Goal: Download file/media

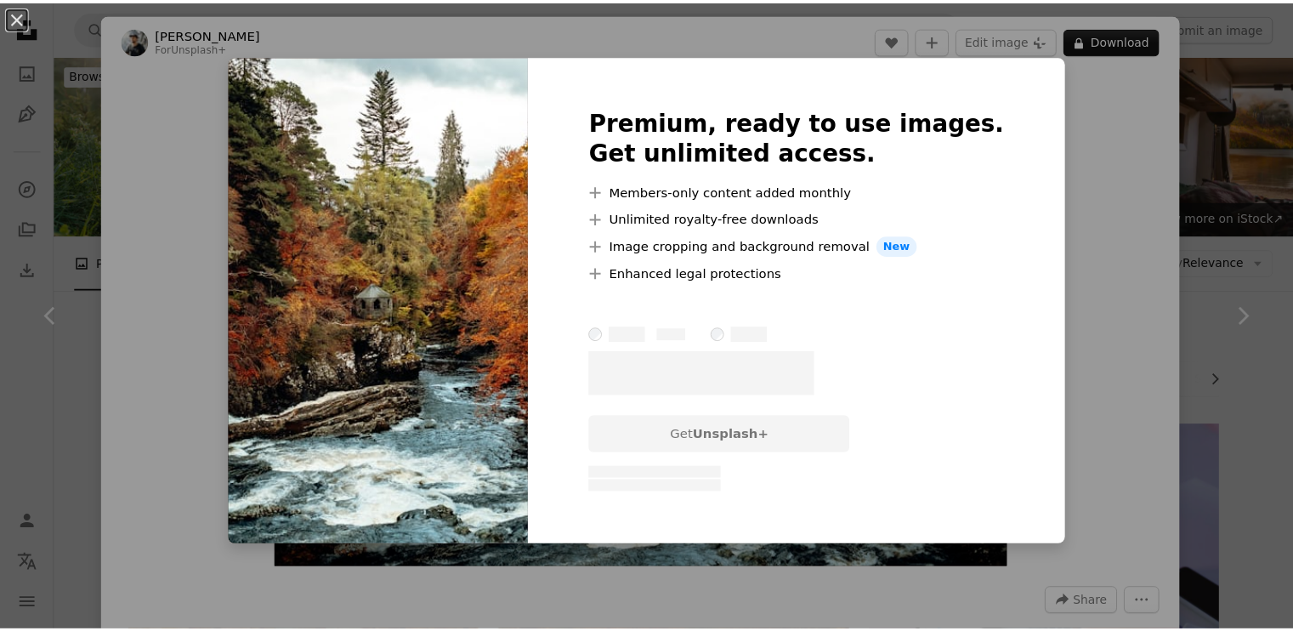
scroll to position [6376, 0]
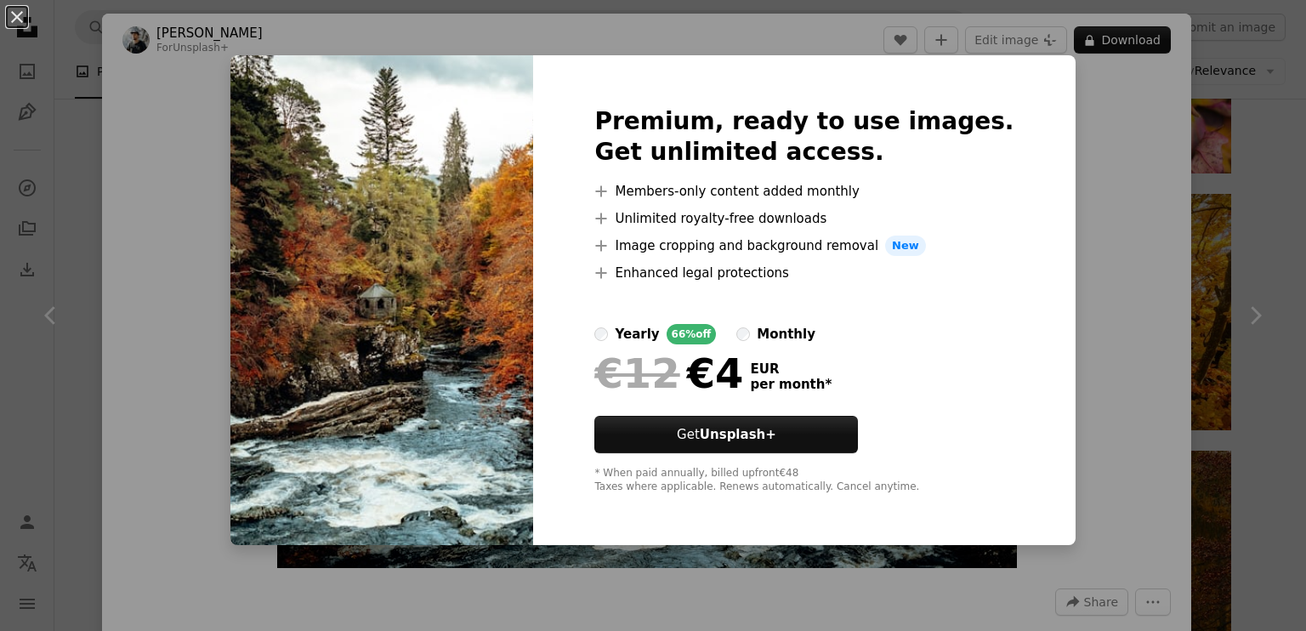
click at [1193, 162] on div "An X shape Premium, ready to use images. Get unlimited access. A plus sign Memb…" at bounding box center [653, 315] width 1306 height 631
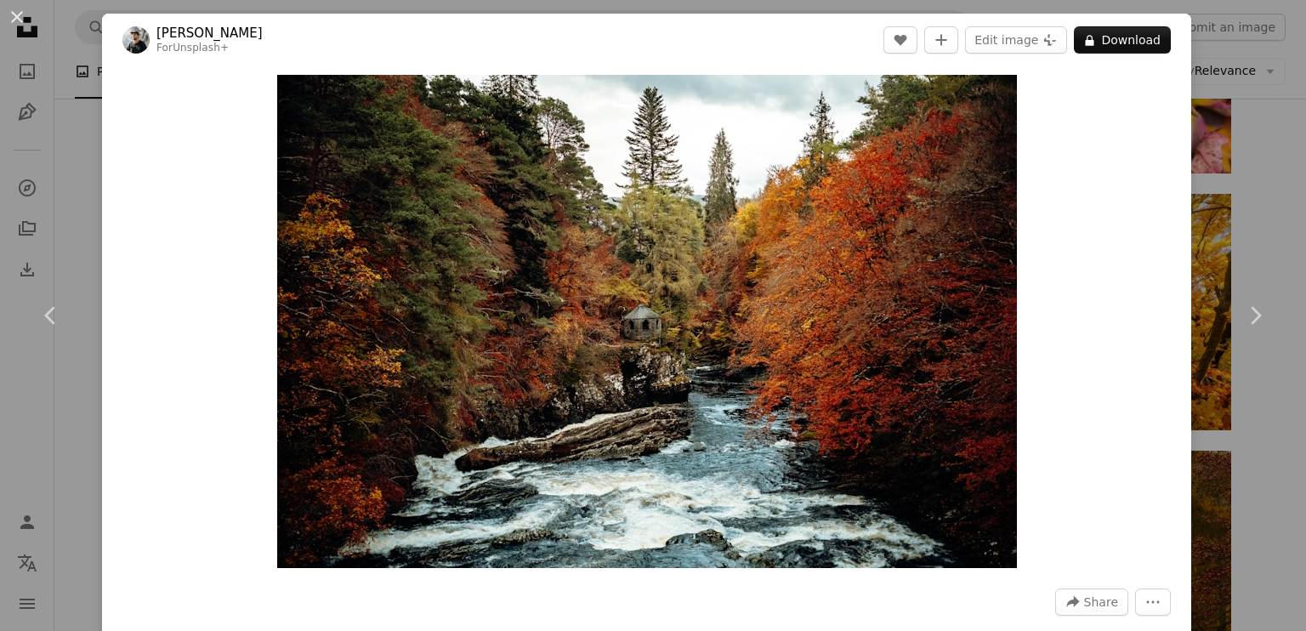
click at [1181, 225] on div "An X shape Chevron left Chevron right [PERSON_NAME] For Unsplash+ A heart A plu…" at bounding box center [653, 315] width 1306 height 631
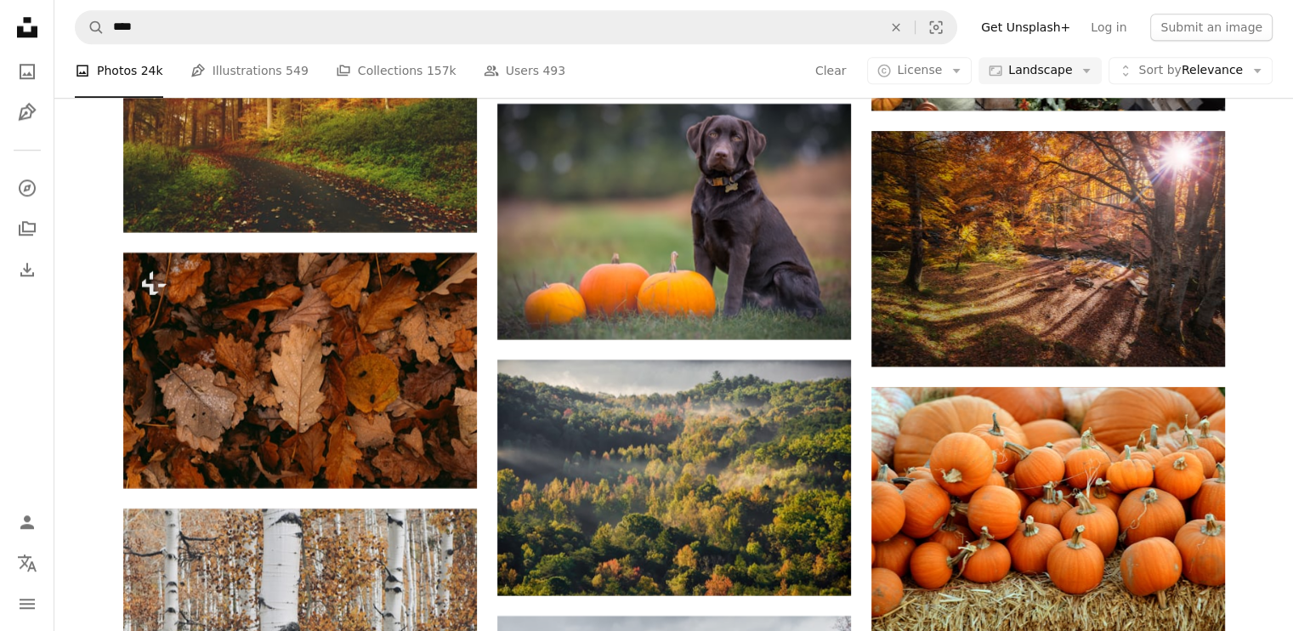
scroll to position [8161, 0]
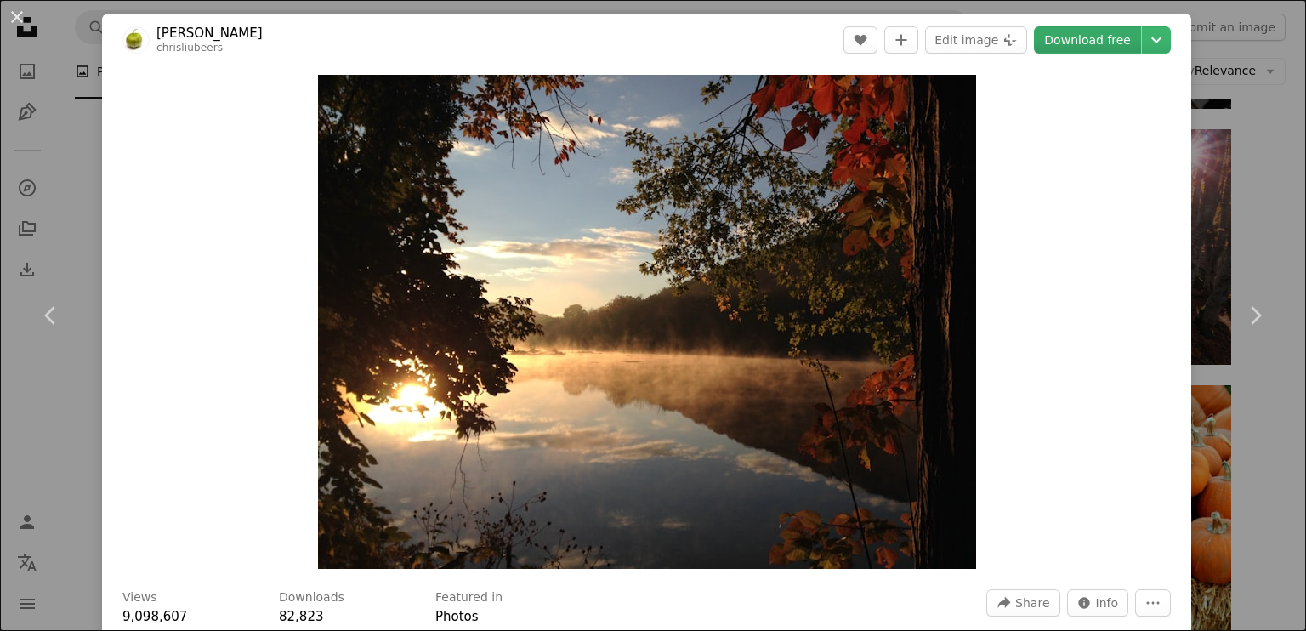
click at [1071, 37] on link "Download free" at bounding box center [1087, 39] width 107 height 27
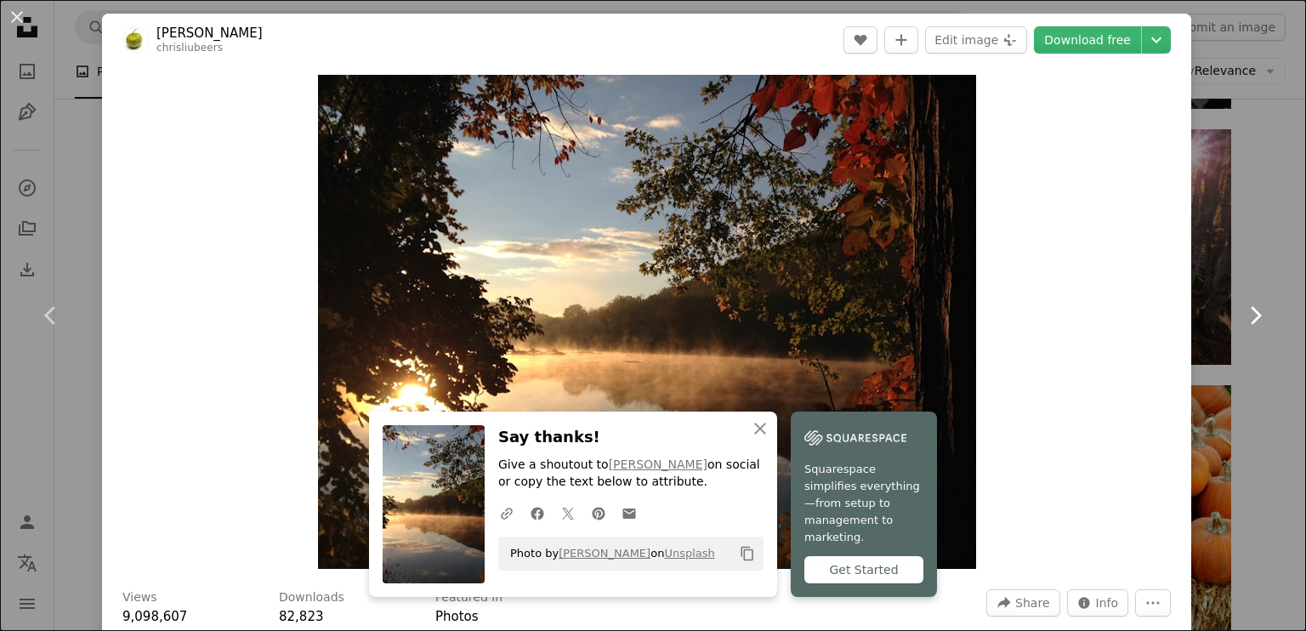
click at [1204, 284] on link "Chevron right" at bounding box center [1255, 315] width 102 height 163
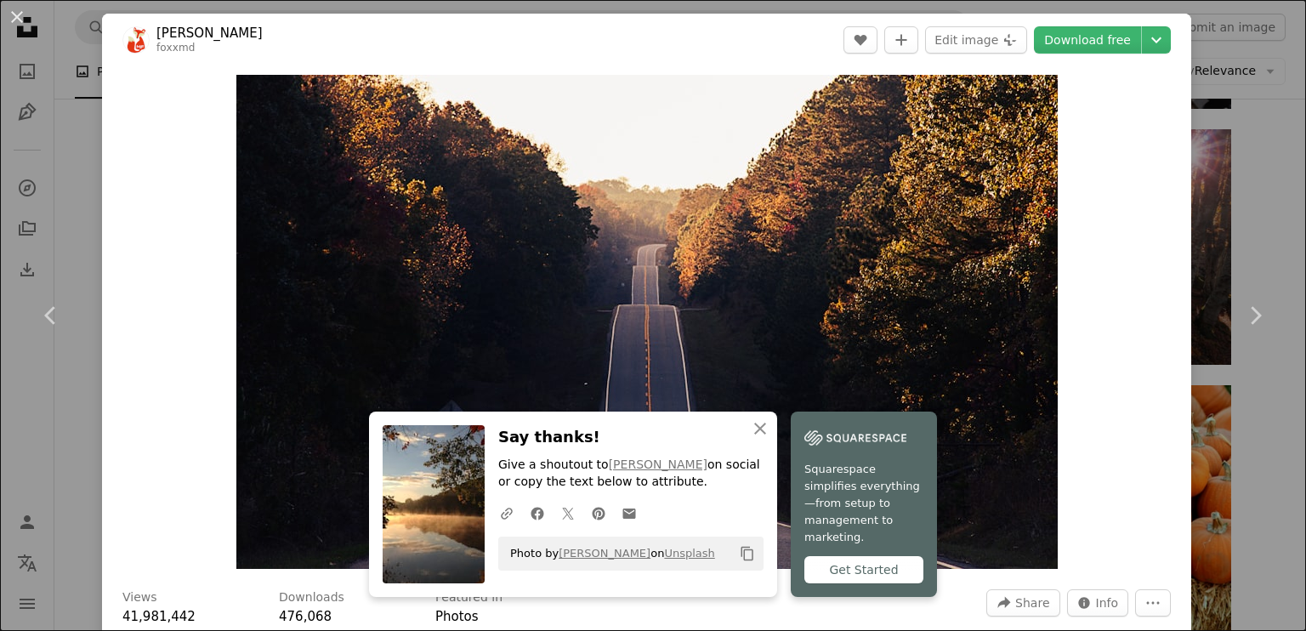
click at [1167, 196] on div "Zoom in" at bounding box center [646, 321] width 1089 height 511
click at [1204, 260] on link "Chevron right" at bounding box center [1255, 315] width 102 height 163
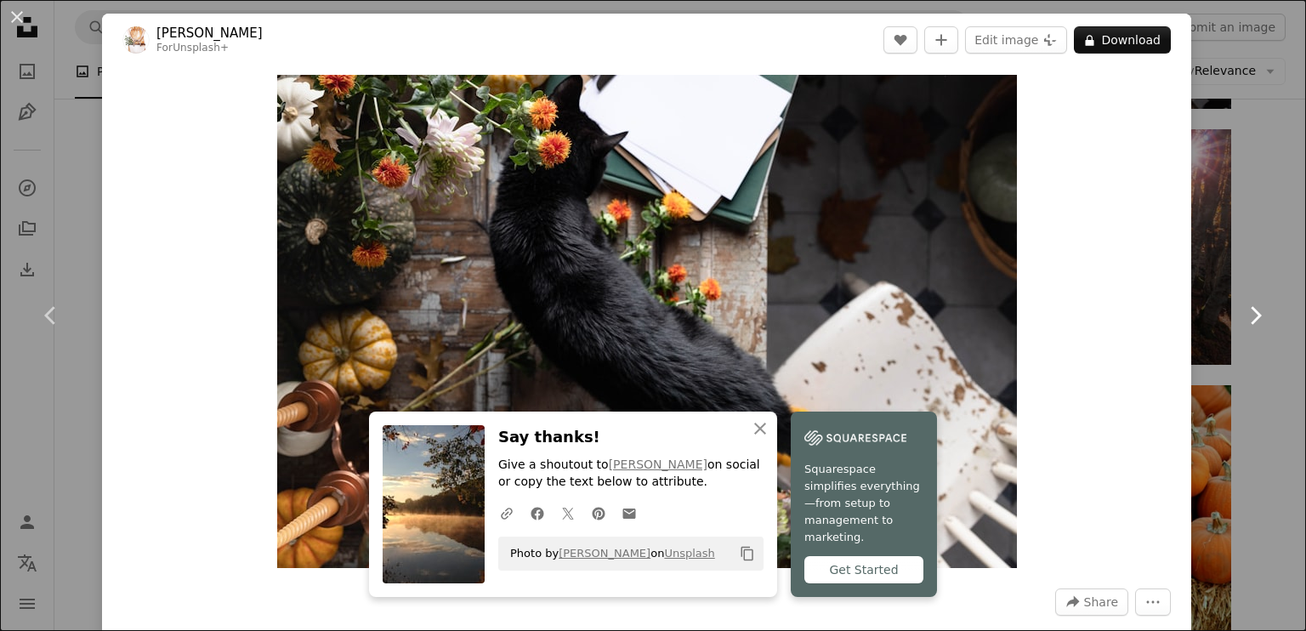
click at [1204, 264] on link "Chevron right" at bounding box center [1255, 315] width 102 height 163
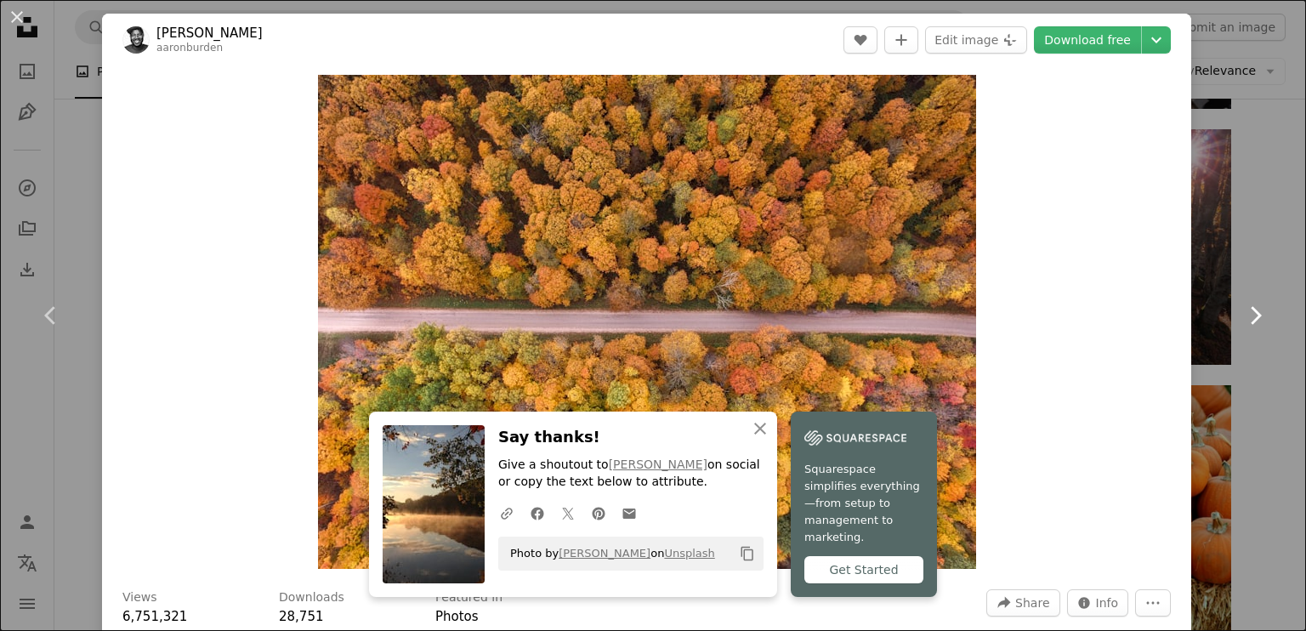
click at [1204, 264] on link "Chevron right" at bounding box center [1255, 315] width 102 height 163
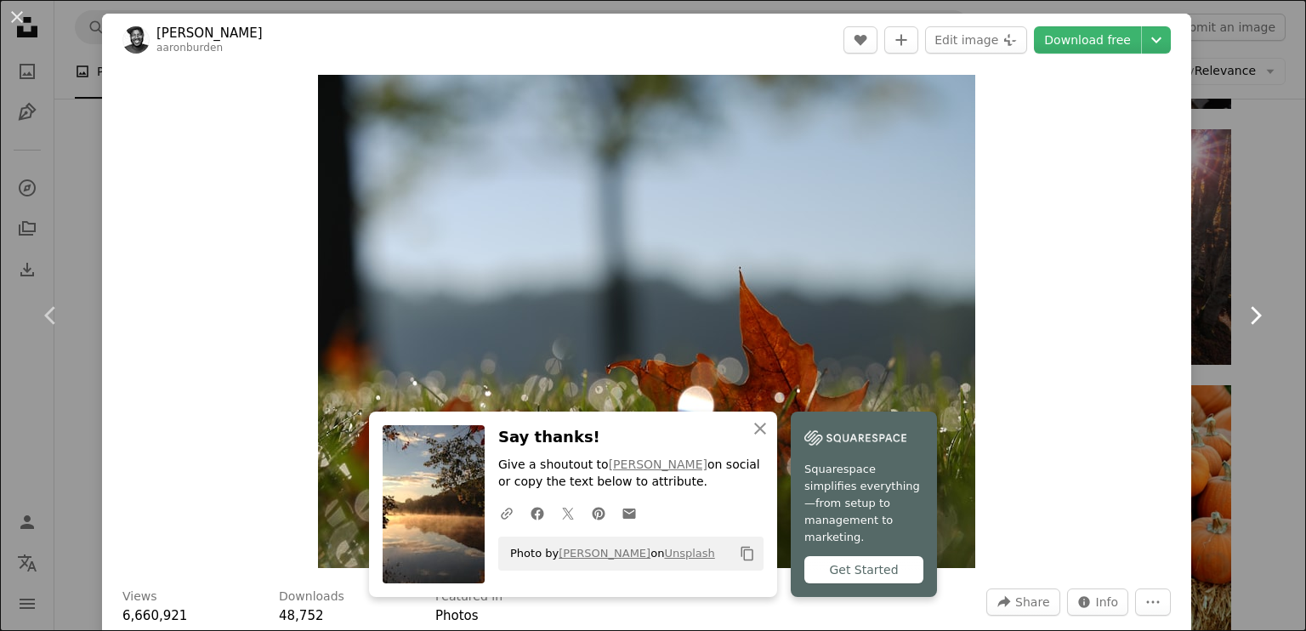
click at [1204, 264] on link "Chevron right" at bounding box center [1255, 315] width 102 height 163
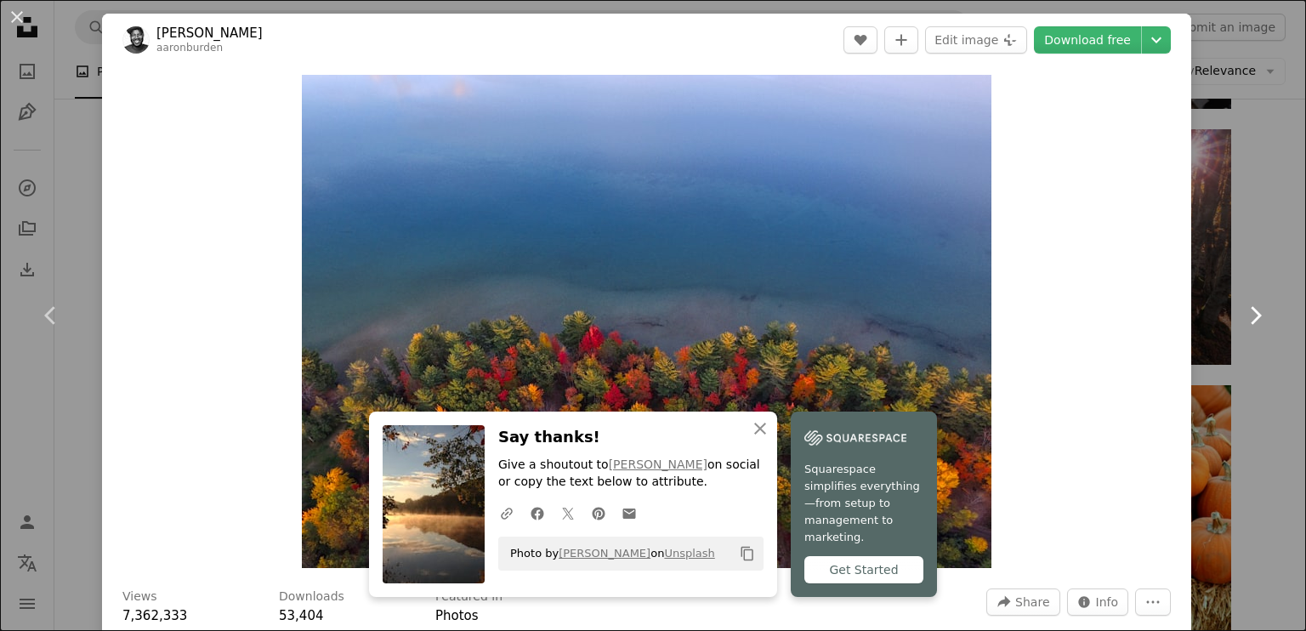
click at [1204, 264] on link "Chevron right" at bounding box center [1255, 315] width 102 height 163
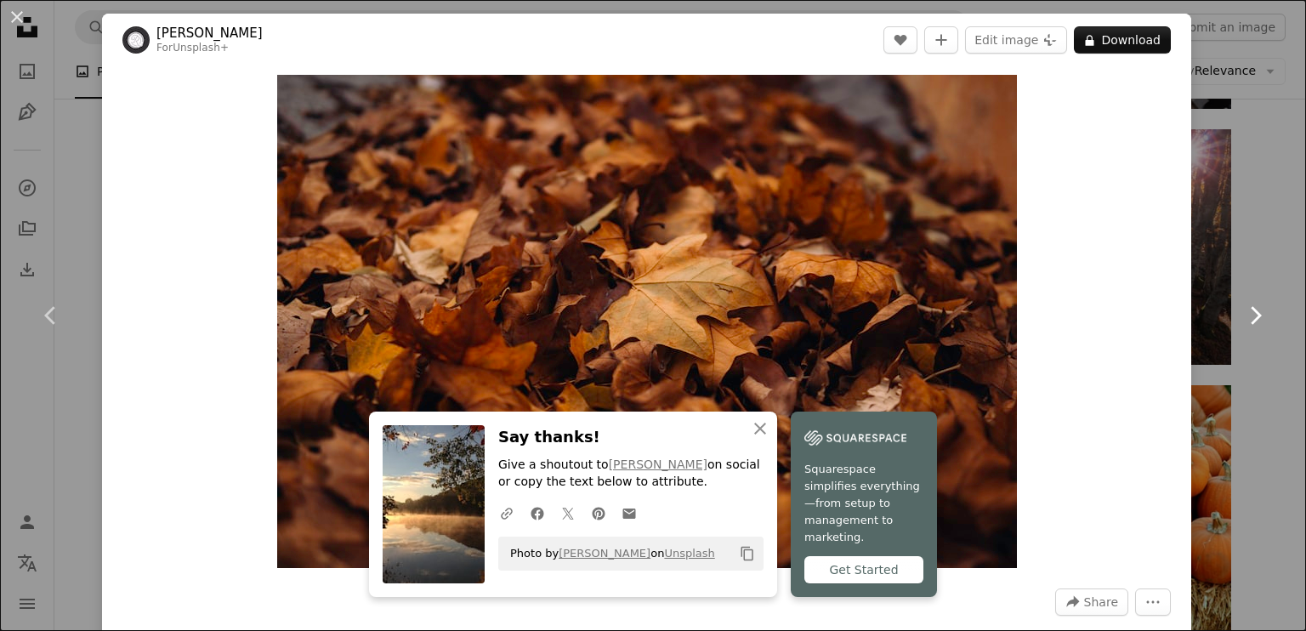
click at [1204, 264] on link "Chevron right" at bounding box center [1255, 315] width 102 height 163
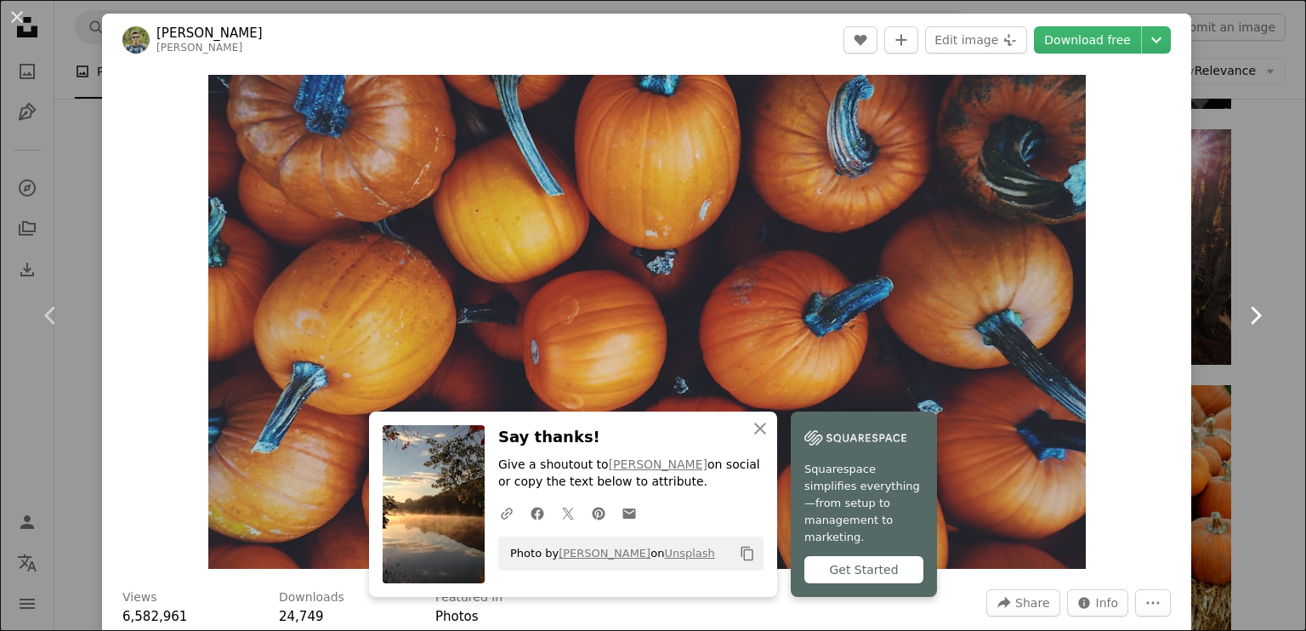
click at [1204, 264] on link "Chevron right" at bounding box center [1255, 315] width 102 height 163
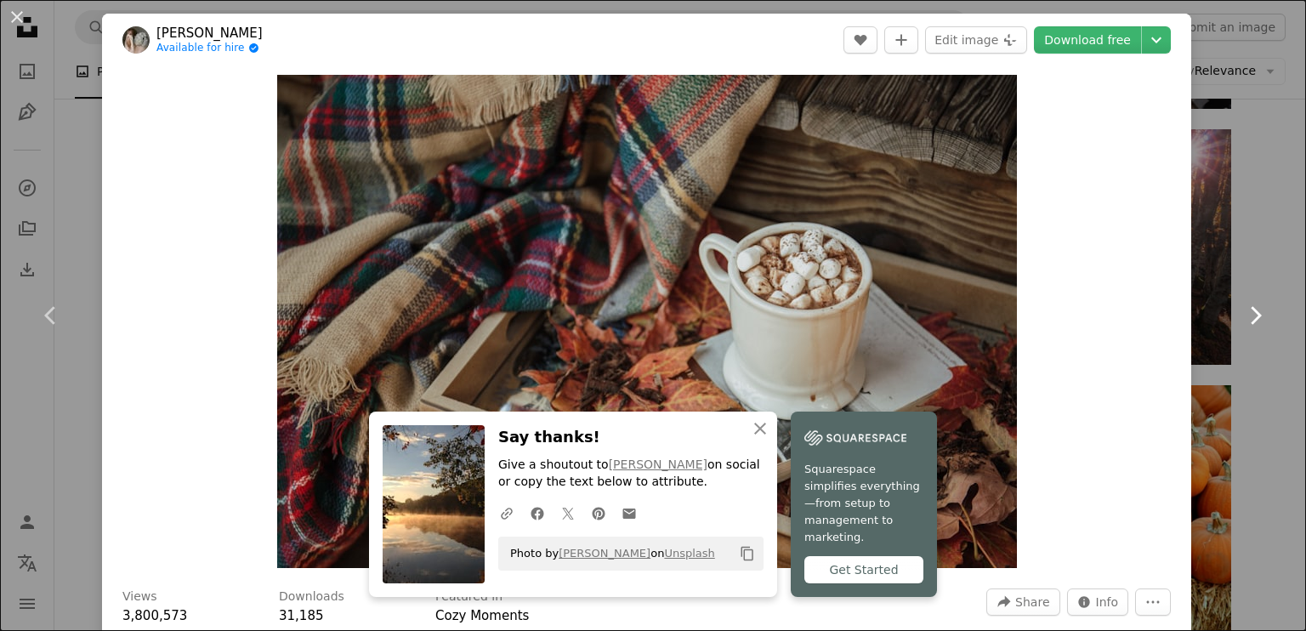
click at [1204, 264] on link "Chevron right" at bounding box center [1255, 315] width 102 height 163
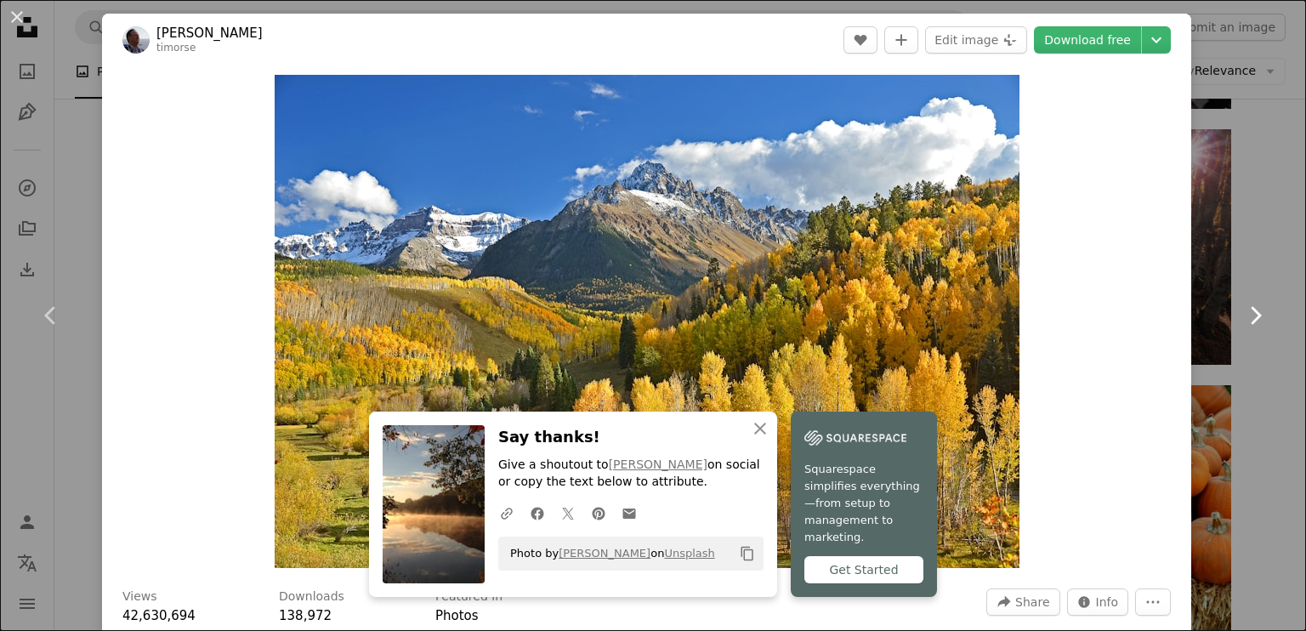
click at [1204, 264] on link "Chevron right" at bounding box center [1255, 315] width 102 height 163
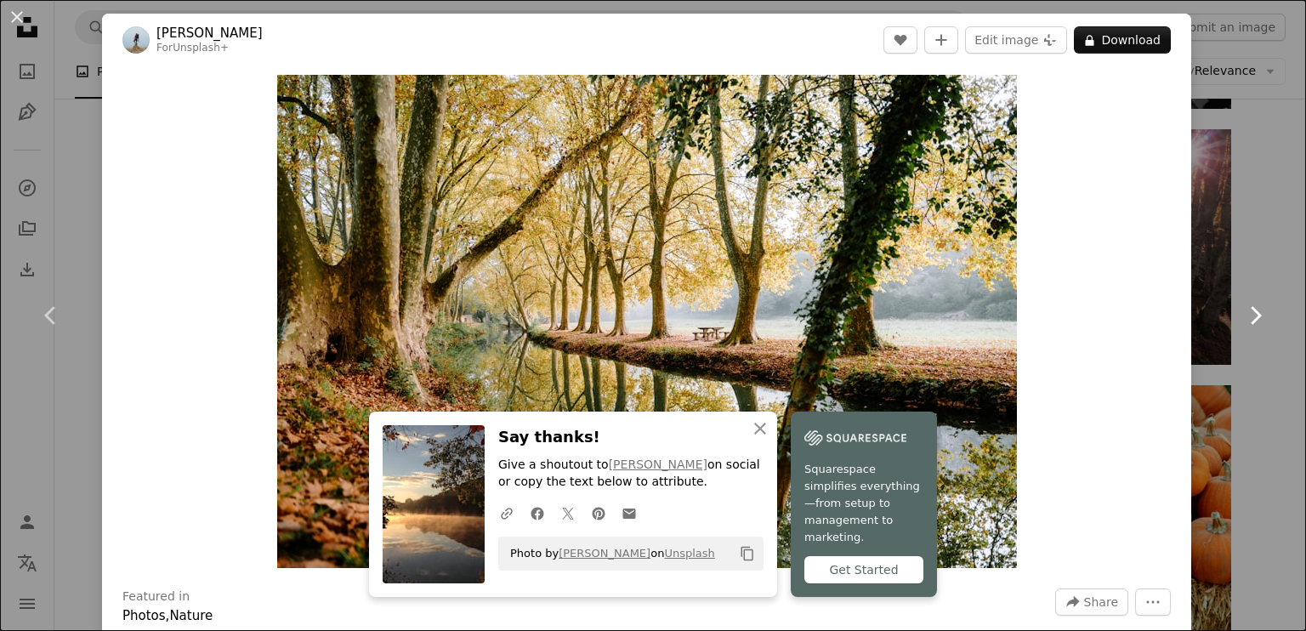
click at [1204, 264] on link "Chevron right" at bounding box center [1255, 315] width 102 height 163
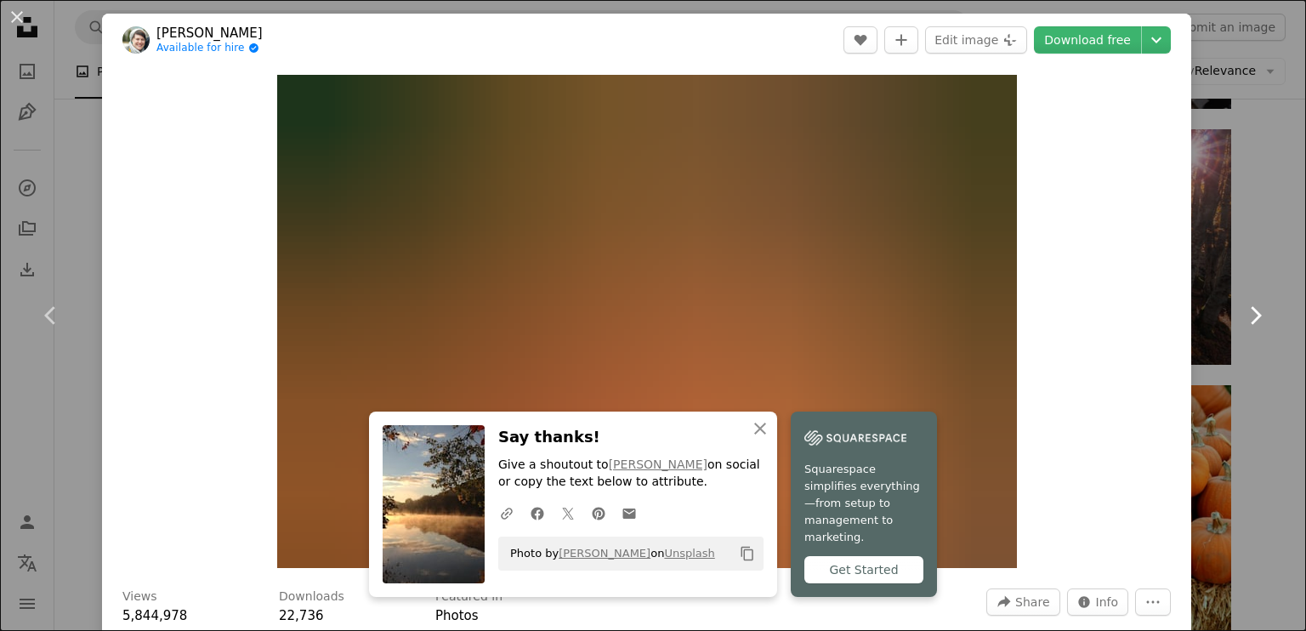
click at [1204, 264] on link "Chevron right" at bounding box center [1255, 315] width 102 height 163
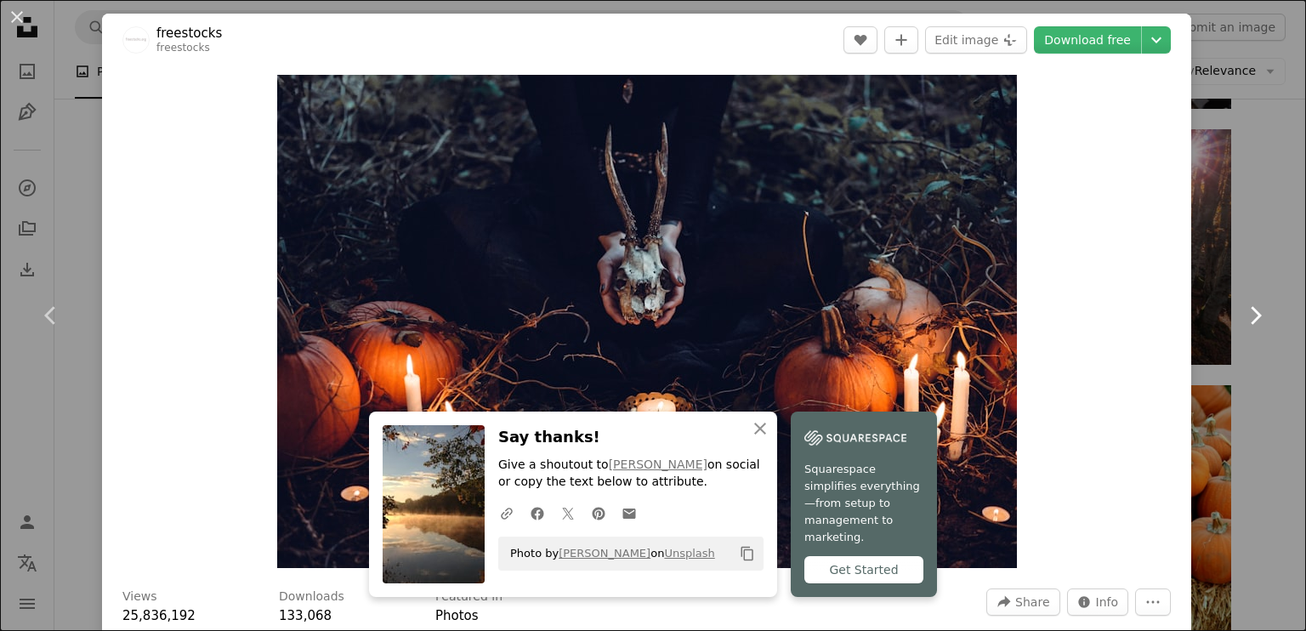
click at [1204, 264] on link "Chevron right" at bounding box center [1255, 315] width 102 height 163
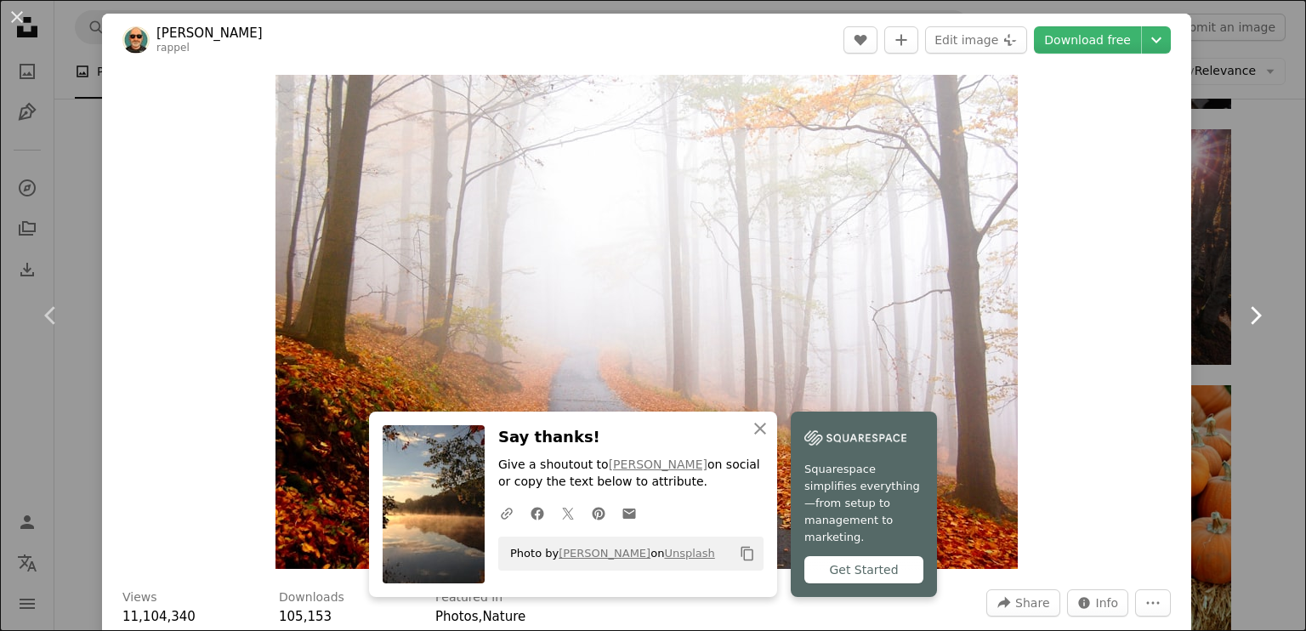
click at [1204, 264] on link "Chevron right" at bounding box center [1255, 315] width 102 height 163
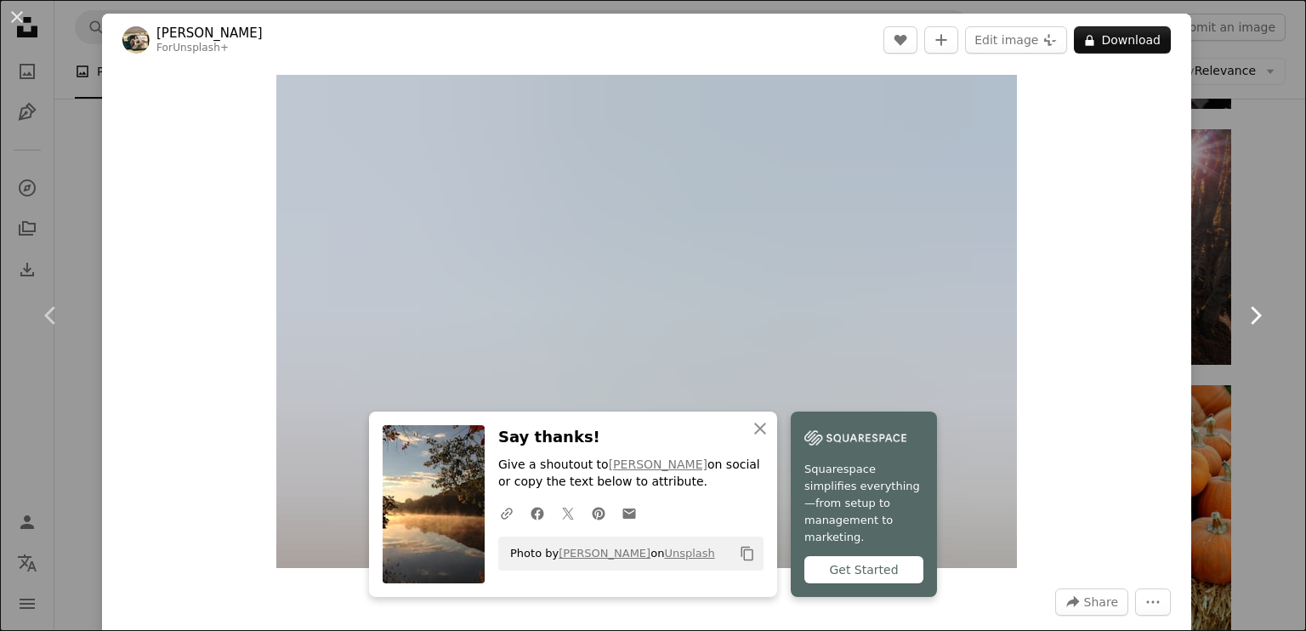
click at [1204, 268] on link "Chevron right" at bounding box center [1255, 315] width 102 height 163
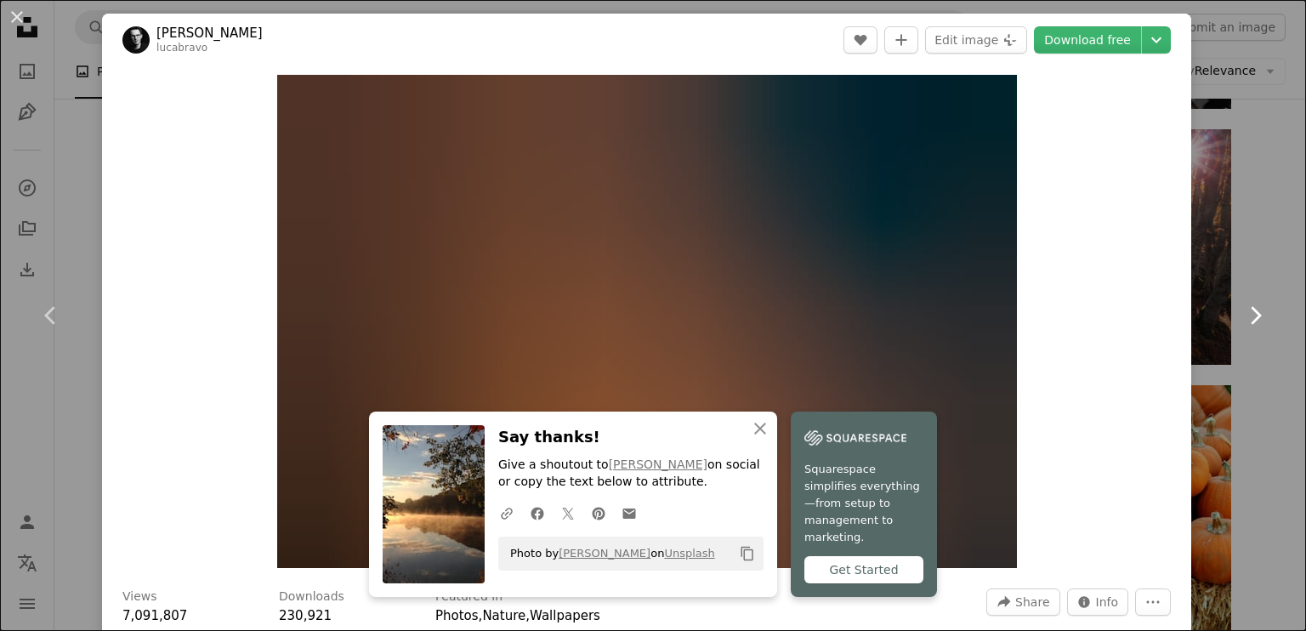
click at [1204, 268] on link "Chevron right" at bounding box center [1255, 315] width 102 height 163
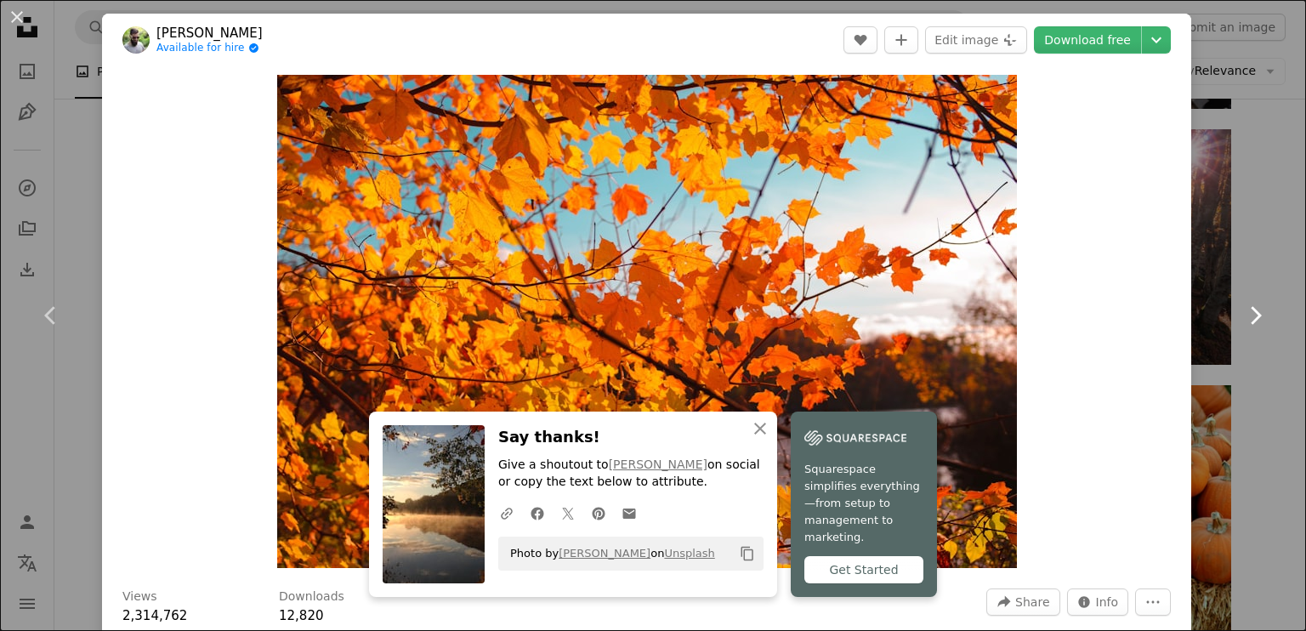
click at [1204, 268] on link "Chevron right" at bounding box center [1255, 315] width 102 height 163
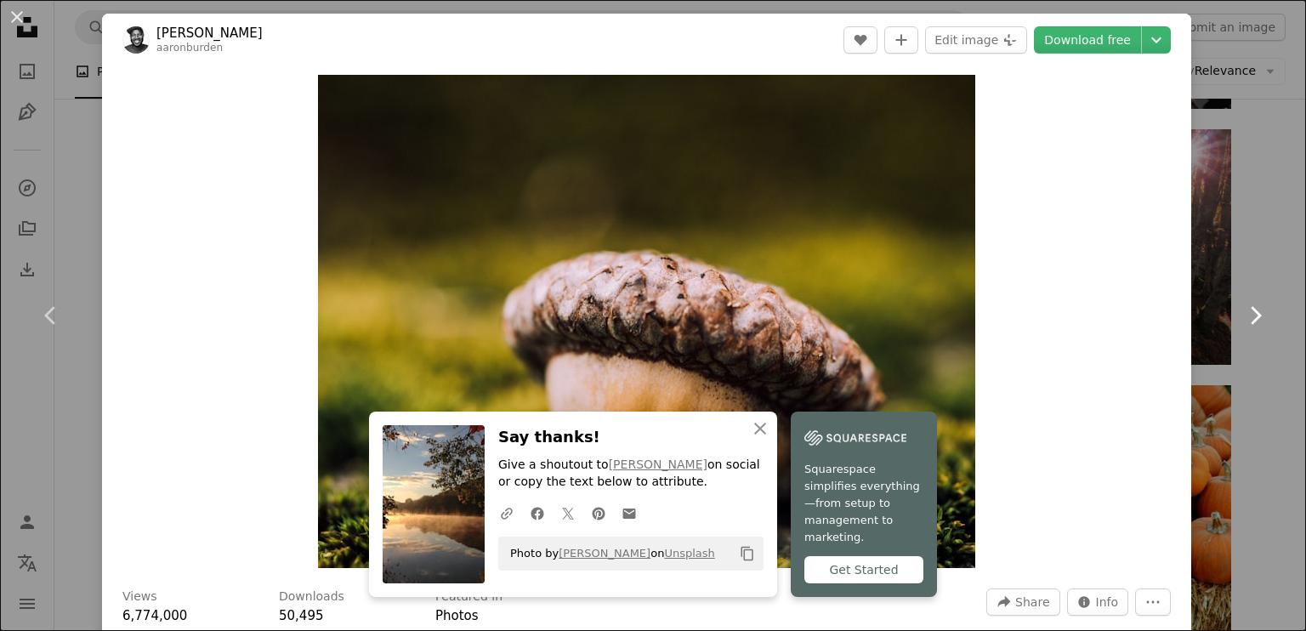
click at [1204, 268] on link "Chevron right" at bounding box center [1255, 315] width 102 height 163
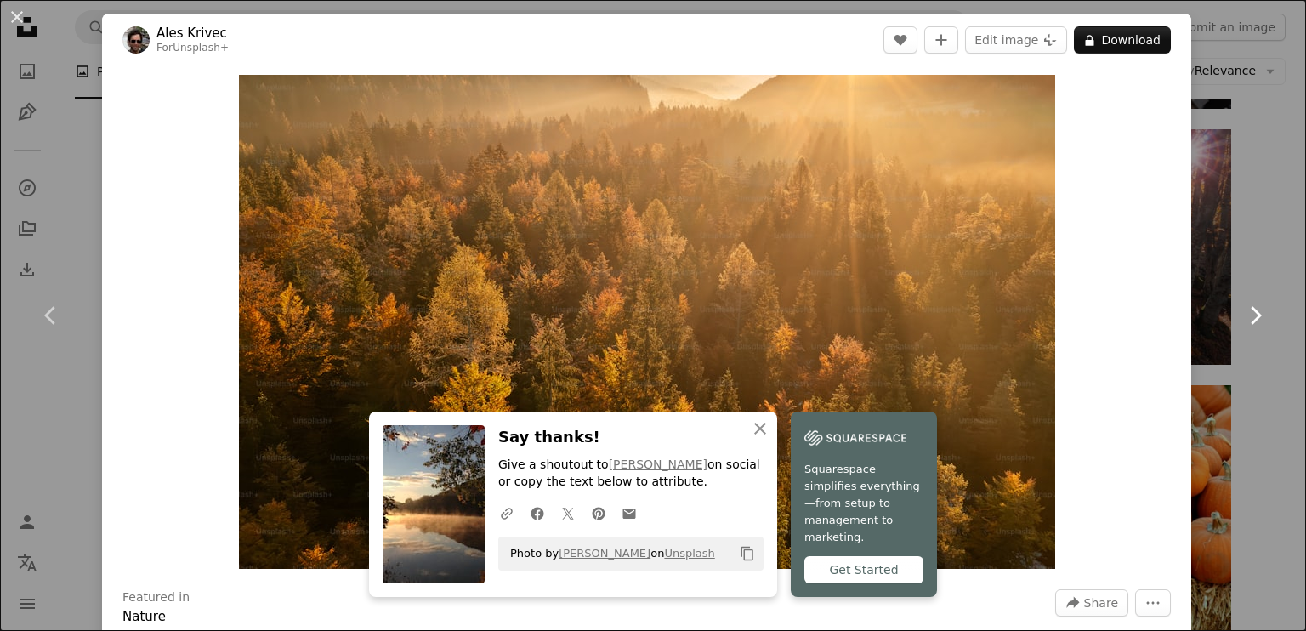
click at [1204, 268] on link "Chevron right" at bounding box center [1255, 315] width 102 height 163
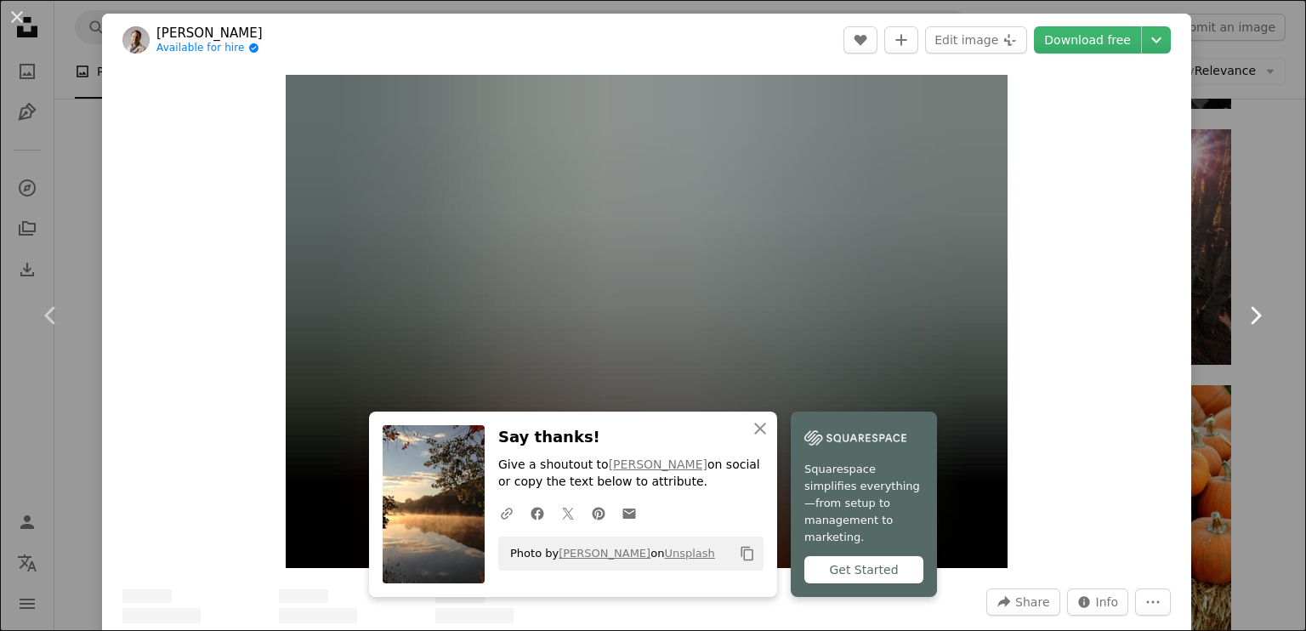
click at [1204, 268] on link "Chevron right" at bounding box center [1255, 315] width 102 height 163
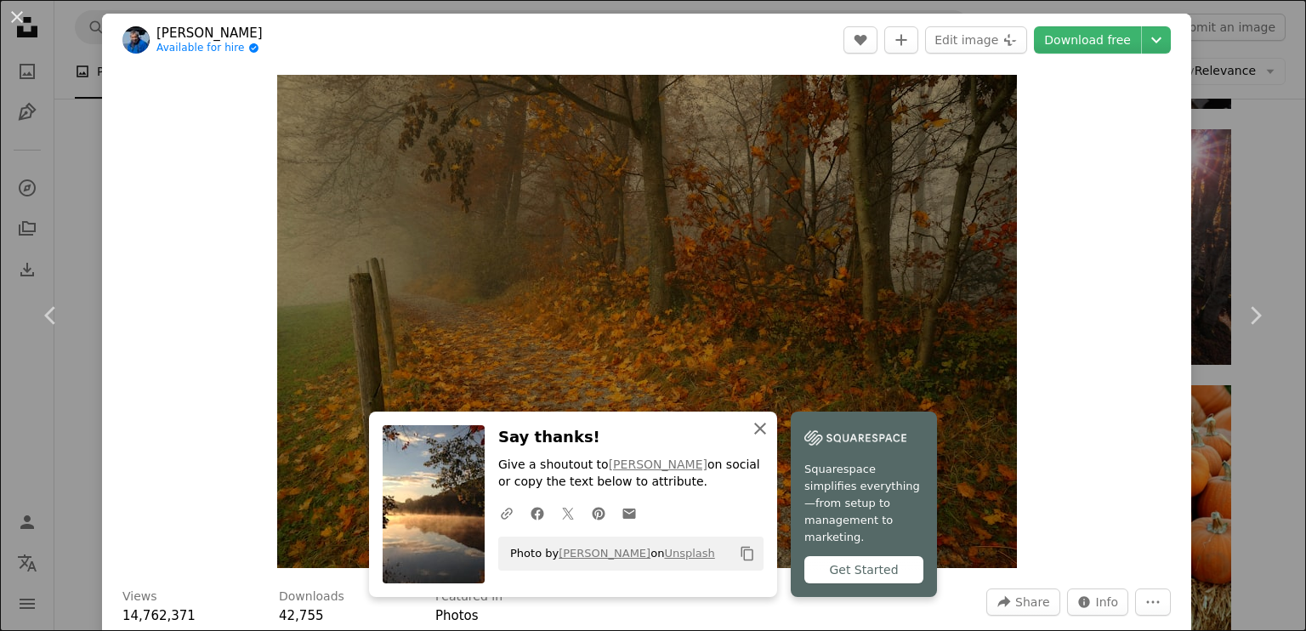
click at [770, 439] on icon "An X shape" at bounding box center [760, 428] width 20 height 20
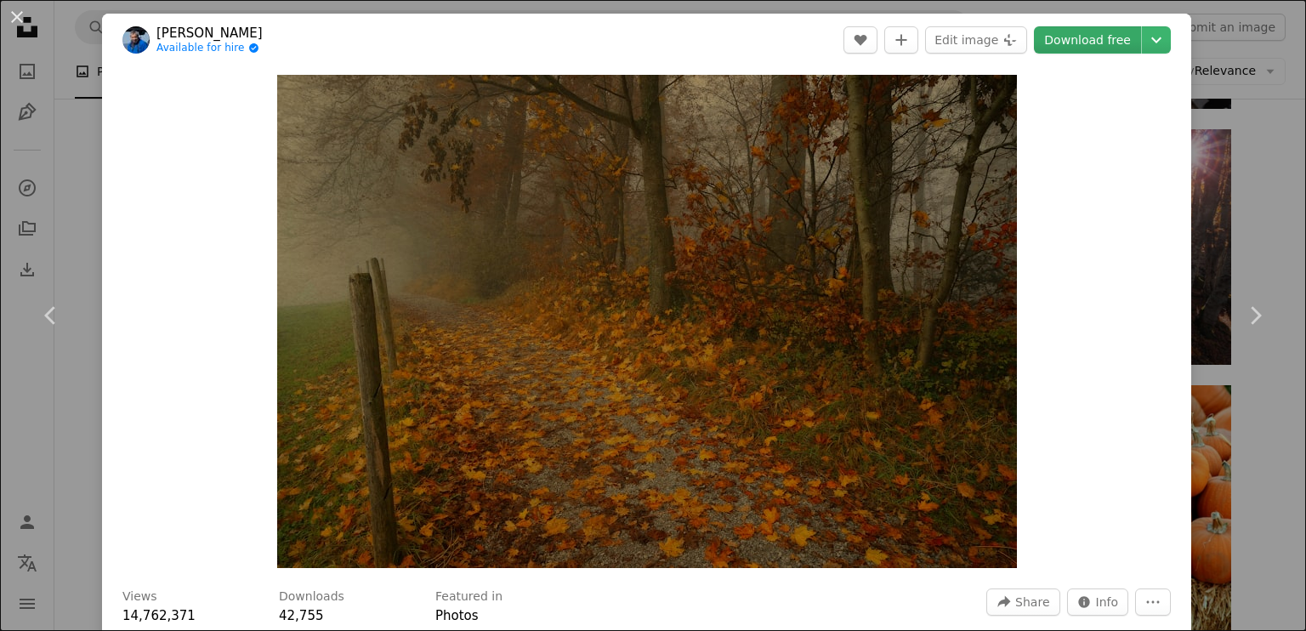
click at [1080, 47] on link "Download free" at bounding box center [1087, 39] width 107 height 27
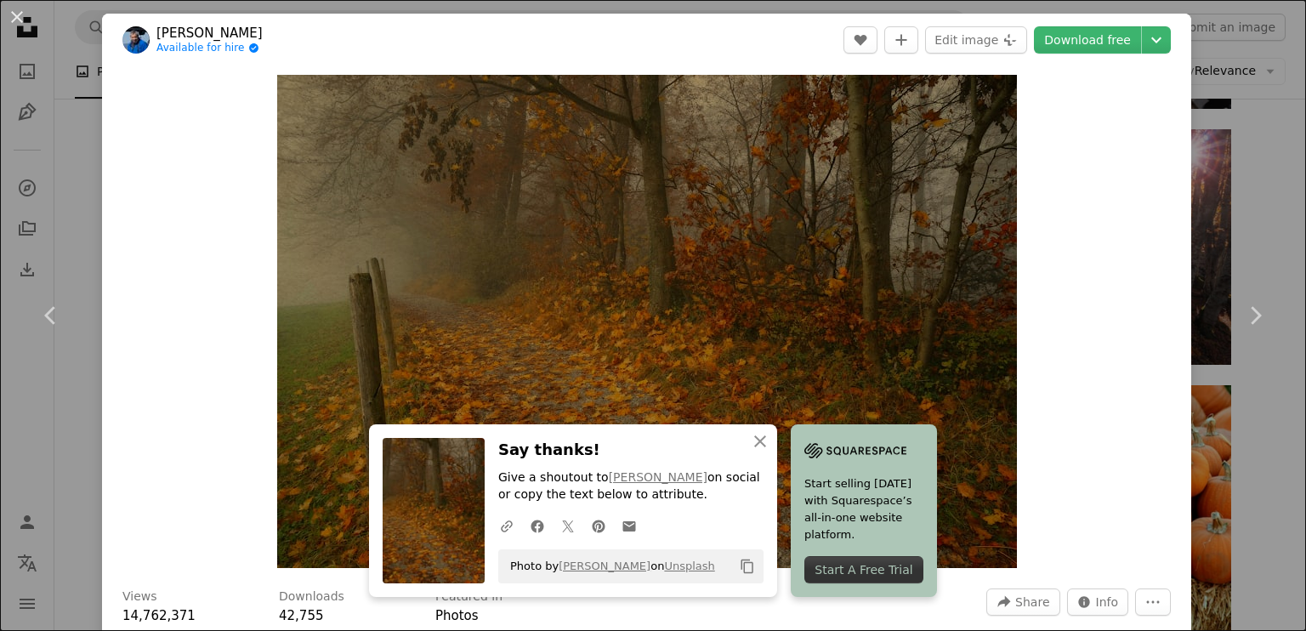
click at [43, 428] on div "An X shape Chevron left Chevron right [PERSON_NAME] Angel Available for hire A …" at bounding box center [653, 315] width 1306 height 631
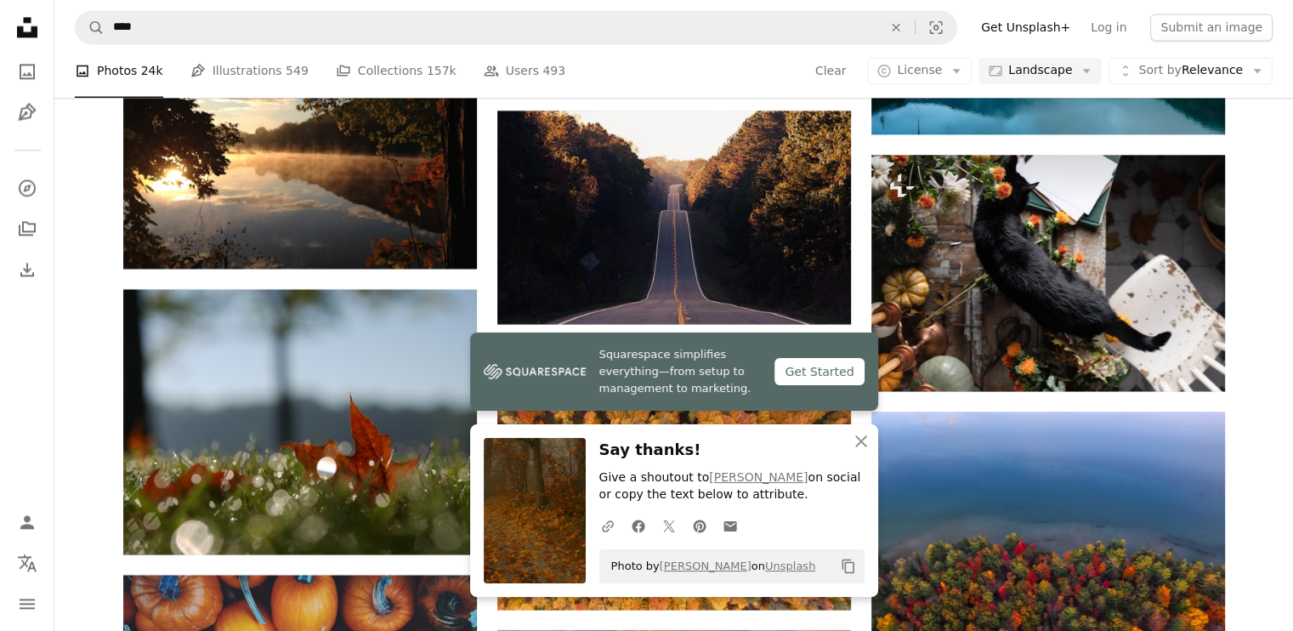
scroll to position [9011, 0]
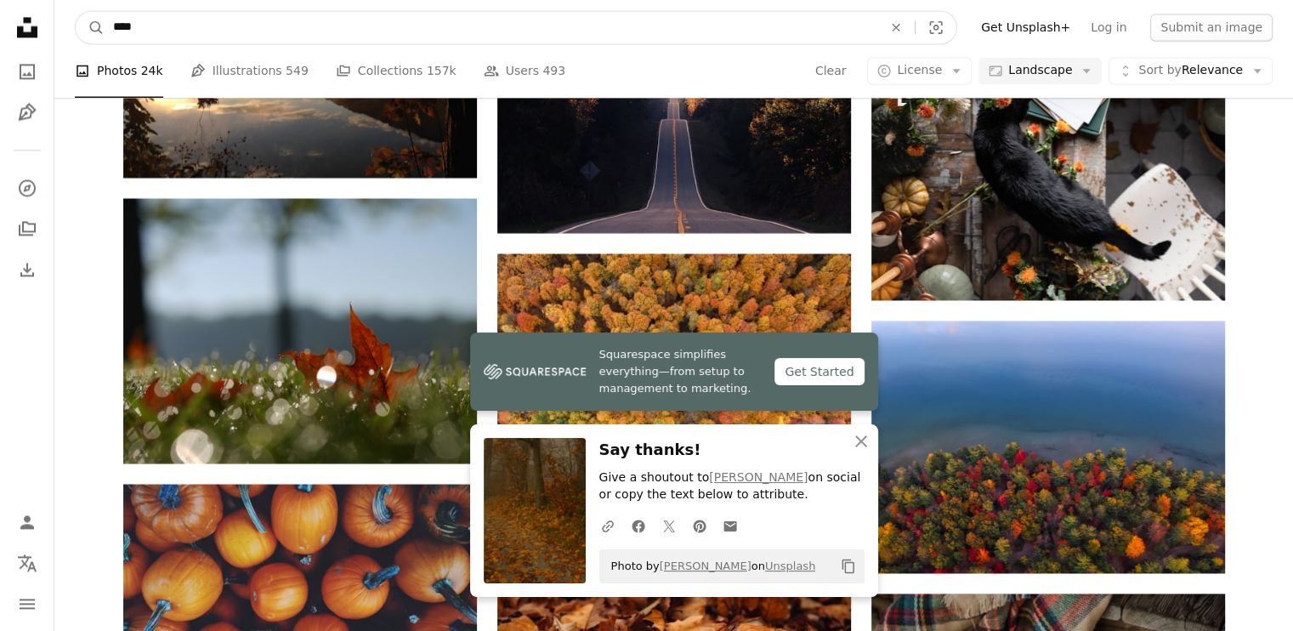
click at [219, 30] on input "****" at bounding box center [491, 27] width 773 height 32
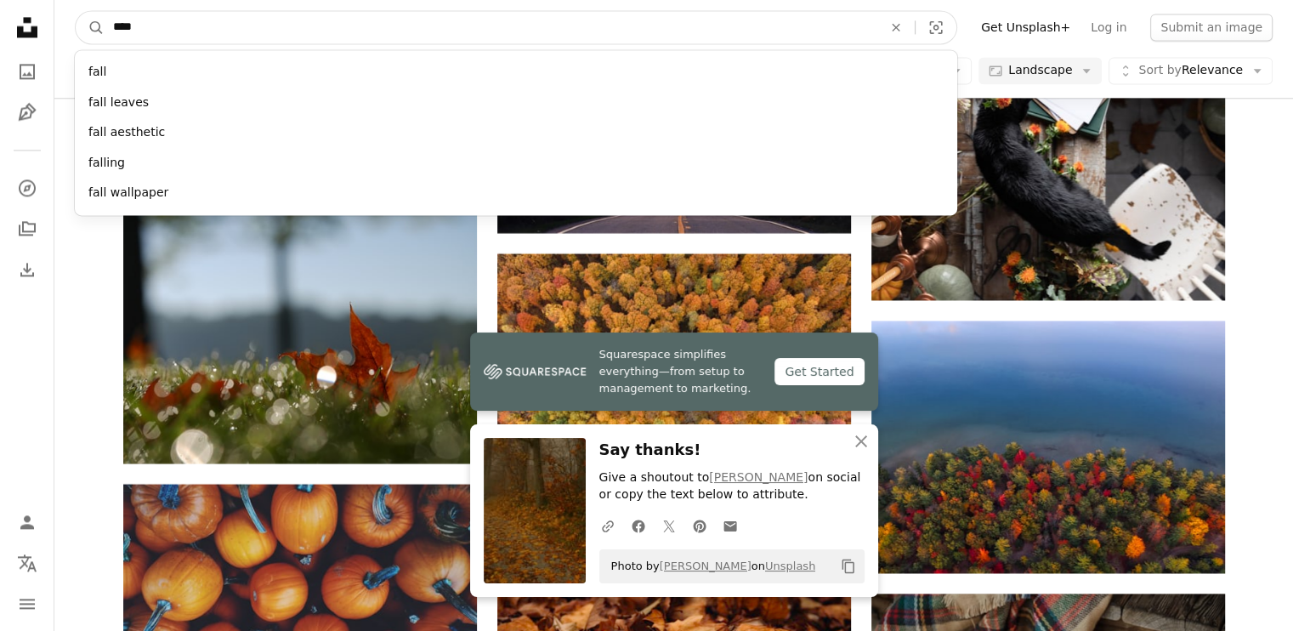
click at [219, 30] on input "****" at bounding box center [491, 27] width 773 height 32
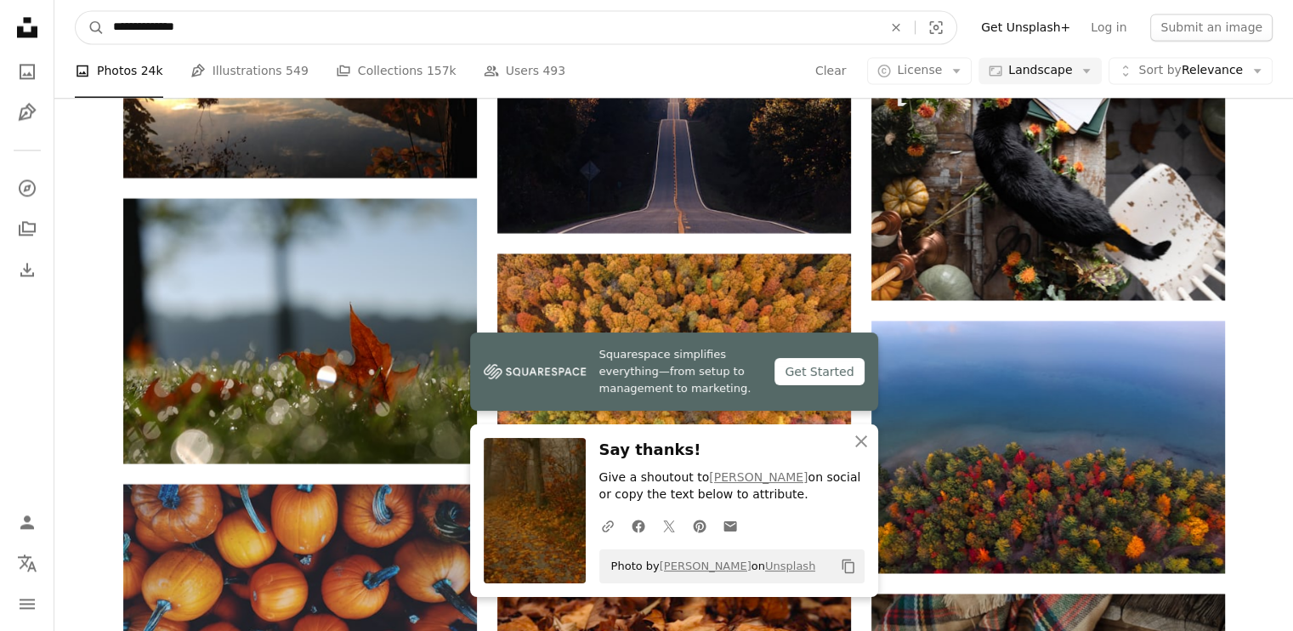
type input "**********"
click at [76, 11] on button "A magnifying glass" at bounding box center [90, 27] width 29 height 32
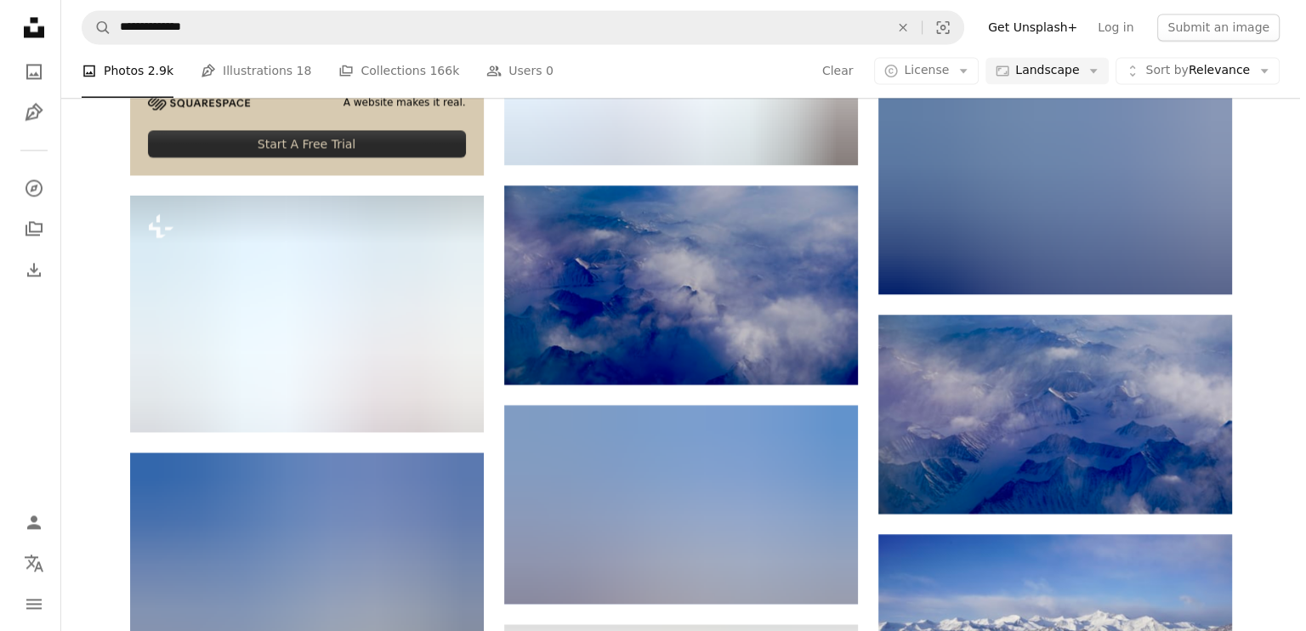
scroll to position [2805, 0]
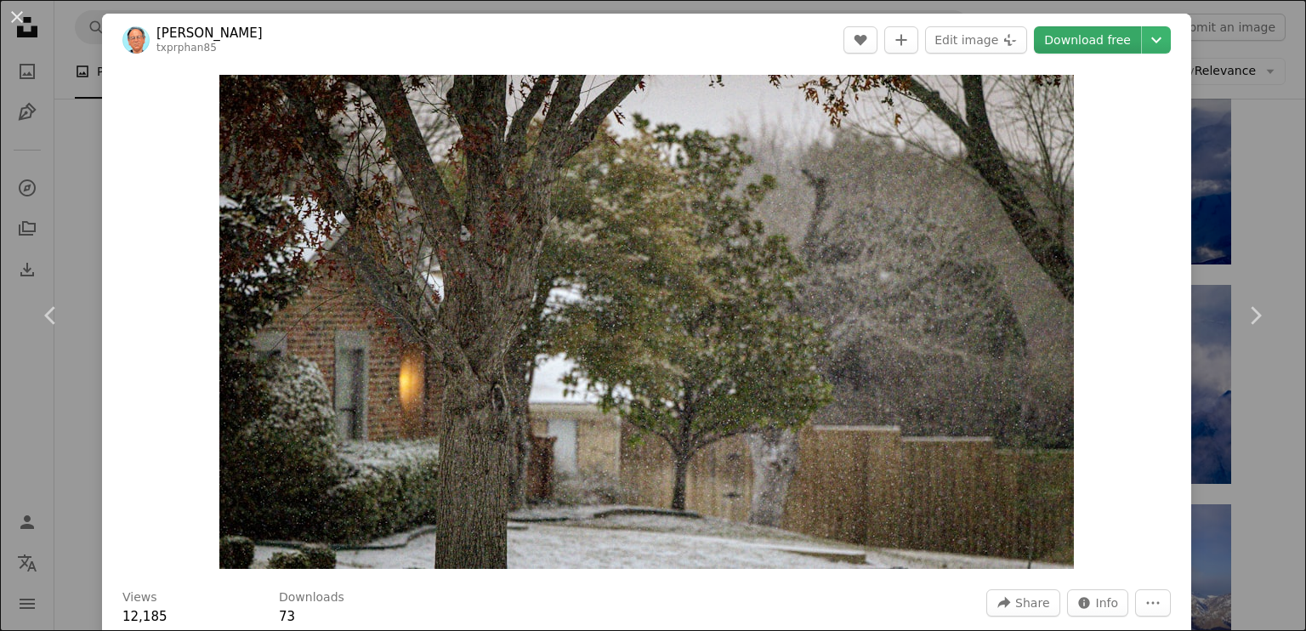
click at [1091, 38] on link "Download free" at bounding box center [1087, 39] width 107 height 27
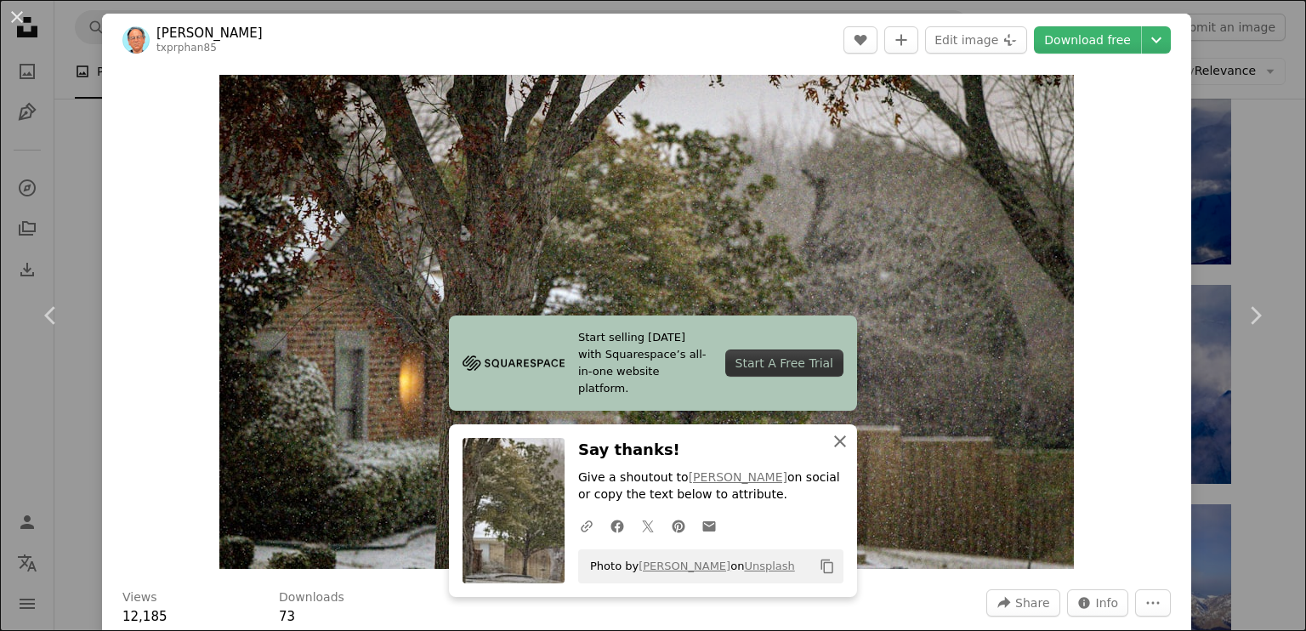
click at [835, 441] on icon "An X shape" at bounding box center [840, 441] width 20 height 20
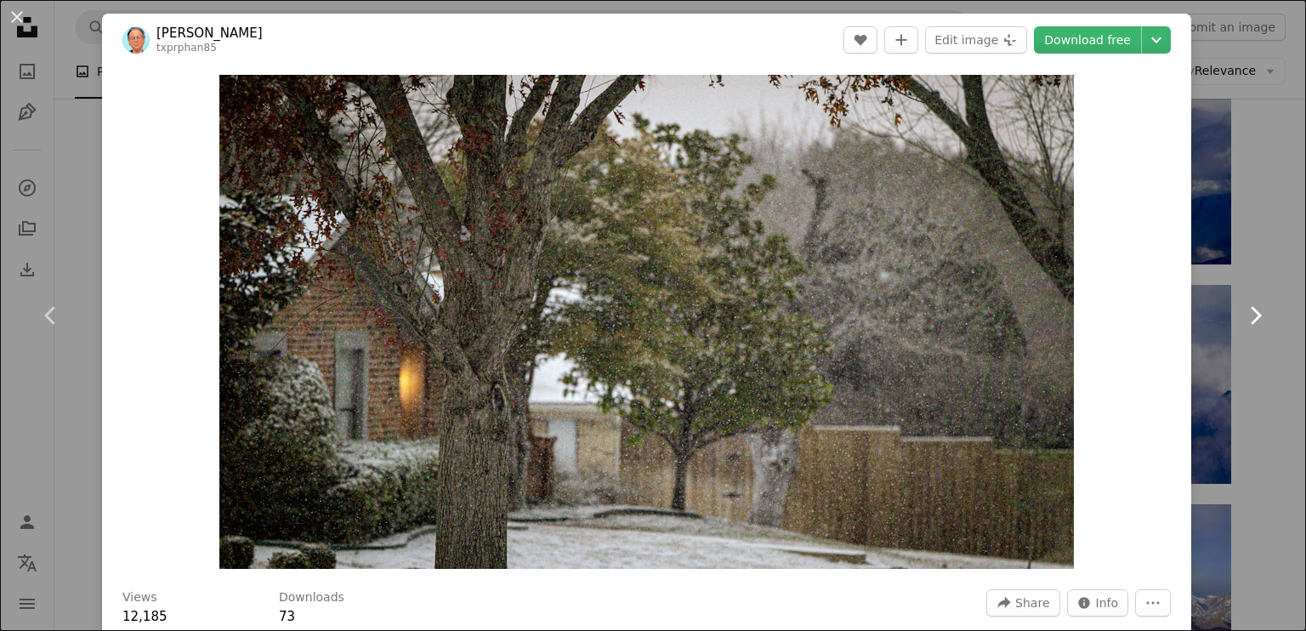
click at [1255, 241] on link "Chevron right" at bounding box center [1255, 315] width 102 height 163
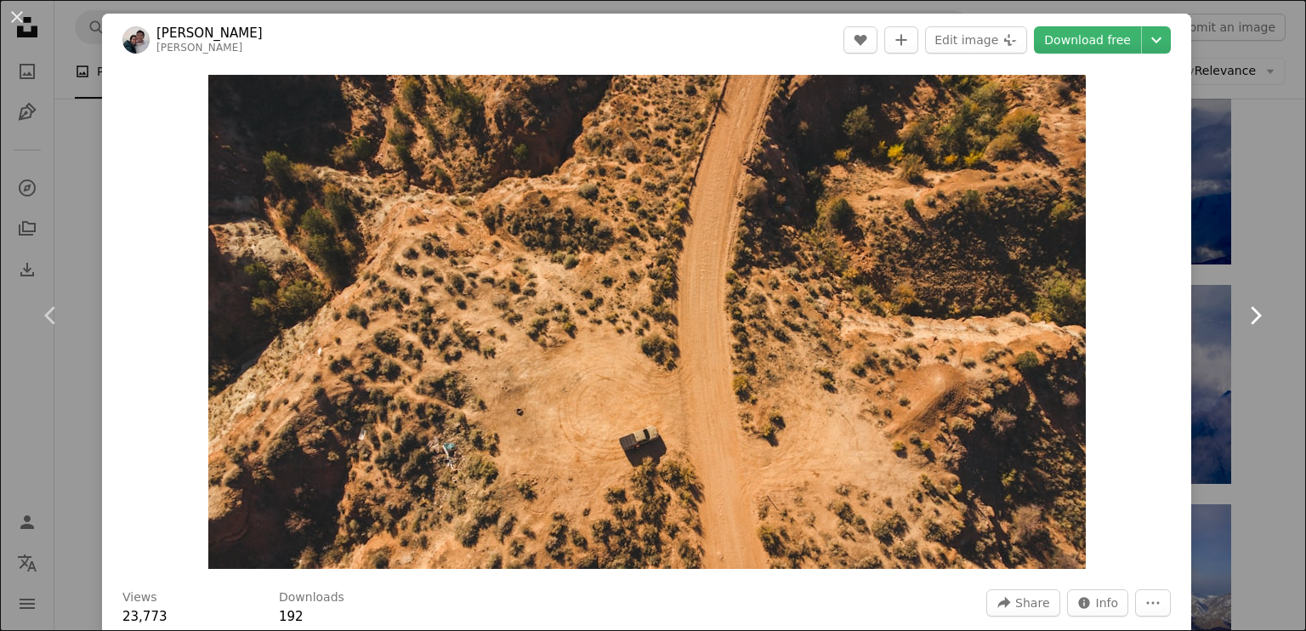
click at [1262, 269] on link "Chevron right" at bounding box center [1255, 315] width 102 height 163
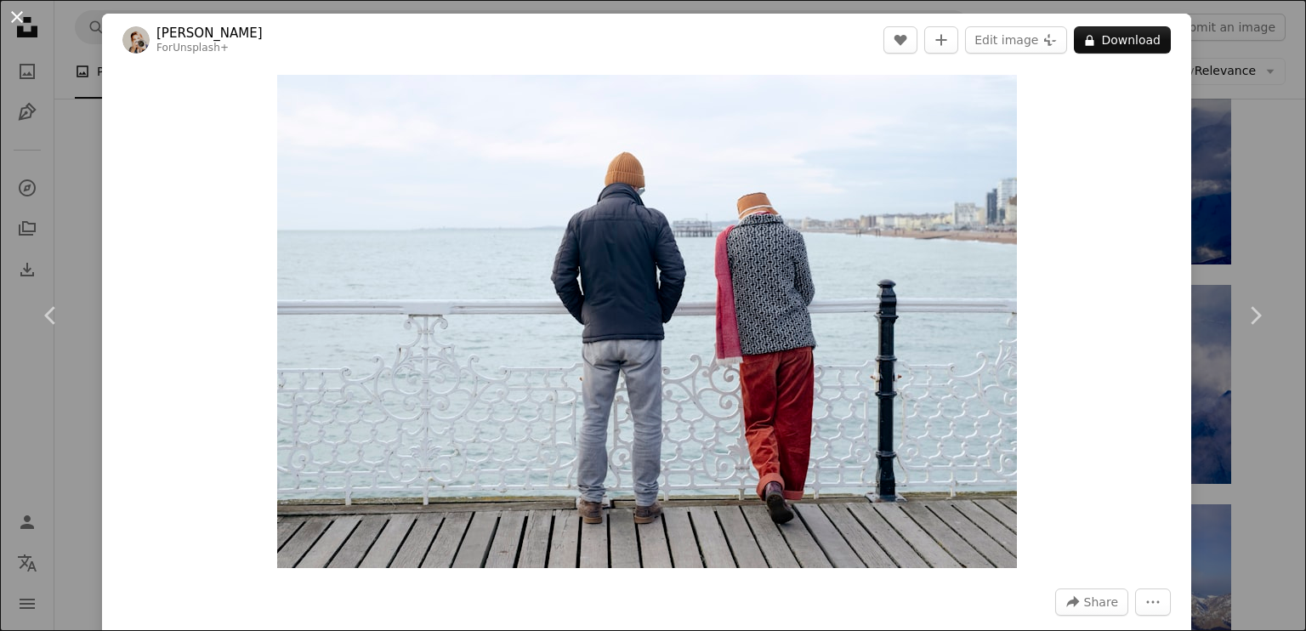
click at [24, 13] on button "An X shape" at bounding box center [17, 17] width 20 height 20
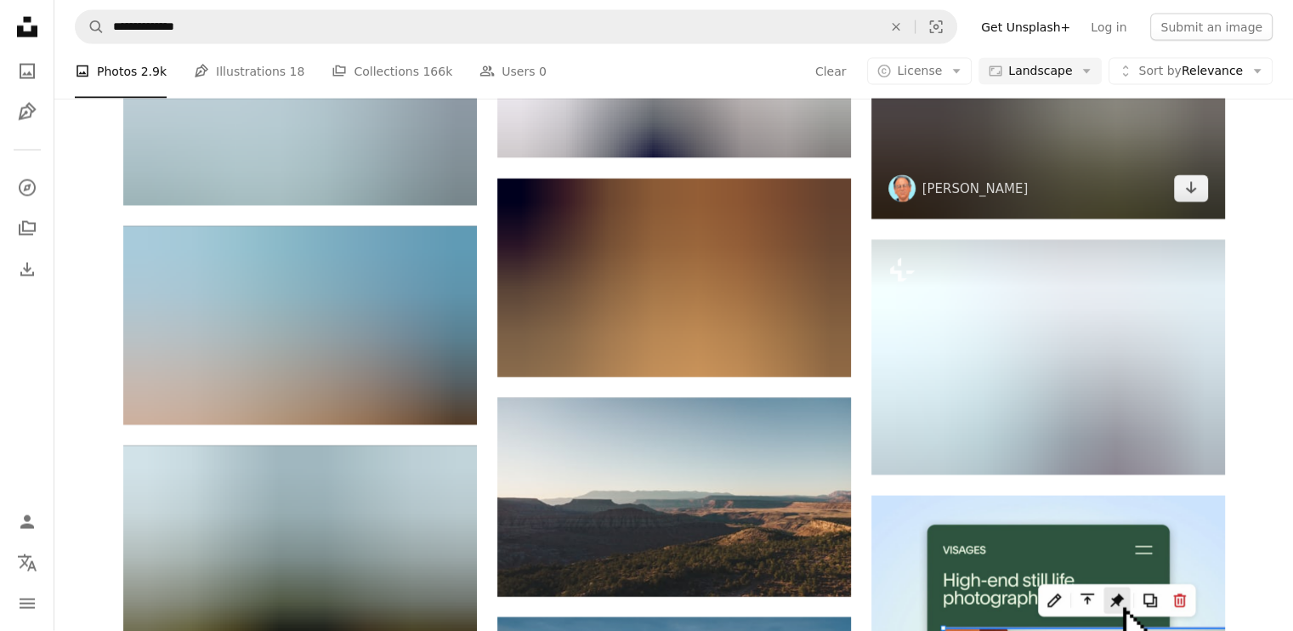
scroll to position [3740, 0]
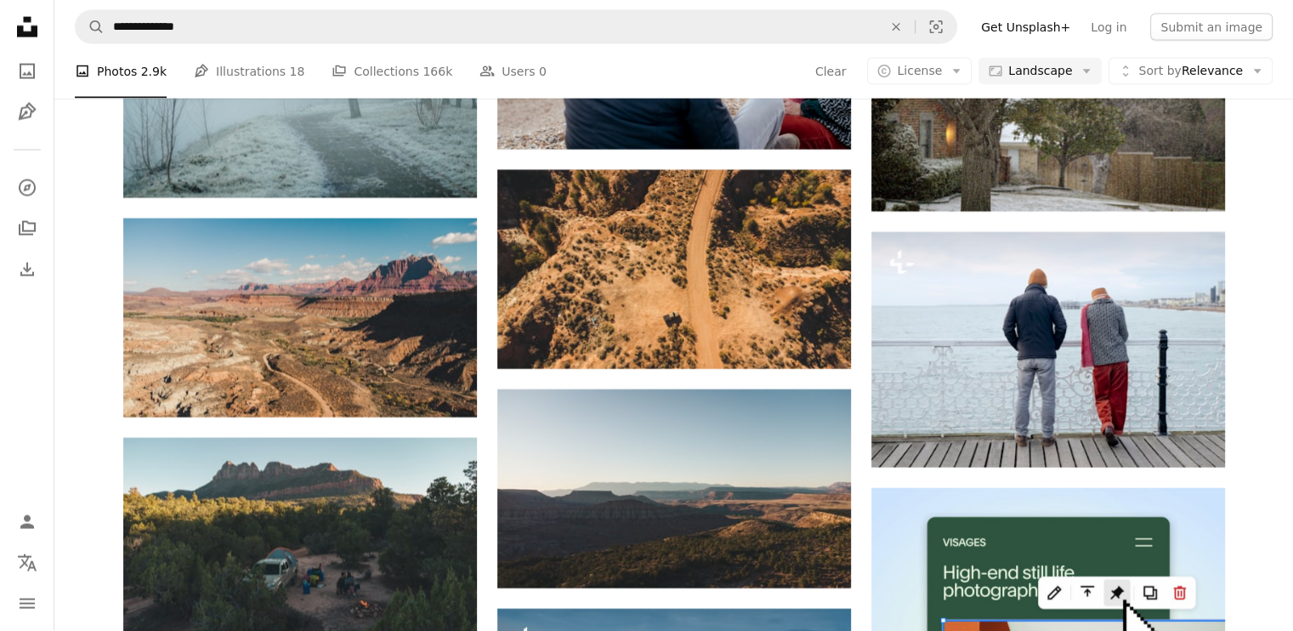
click at [1251, 322] on div "Plus sign for Unsplash+ A heart A plus sign Getty Images For Unsplash+ A lock D…" at bounding box center [673, 235] width 1239 height 7102
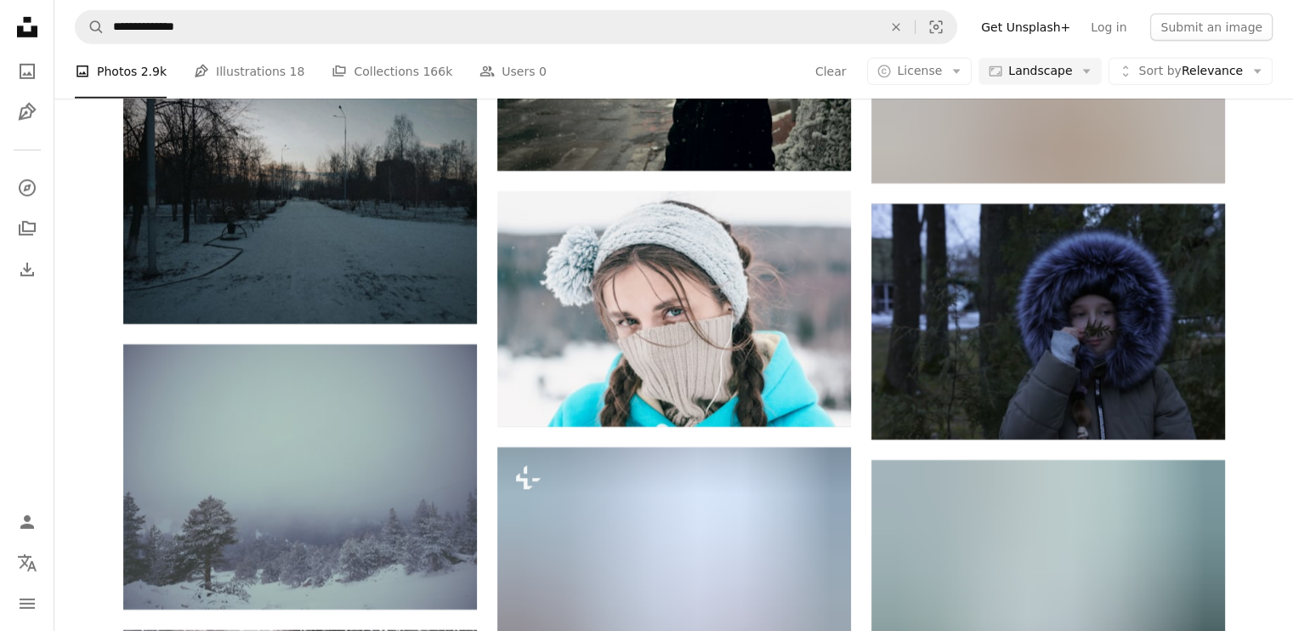
scroll to position [11986, 0]
